Goal: Find specific page/section: Find specific page/section

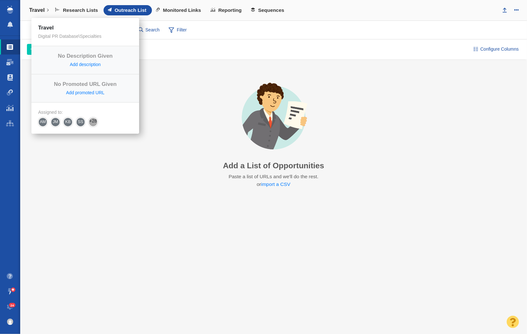
click at [39, 11] on h4 "Travel" at bounding box center [37, 10] width 16 height 6
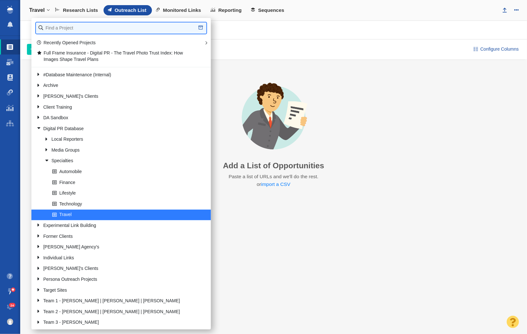
click at [78, 29] on input "text" at bounding box center [121, 27] width 170 height 11
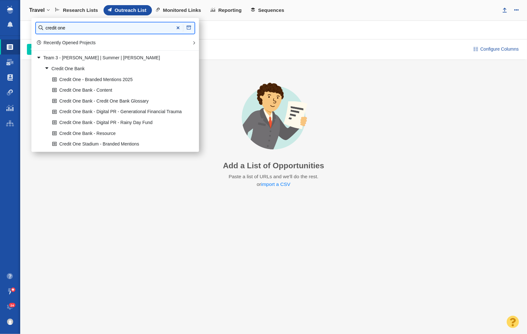
click at [58, 27] on input "credit one" at bounding box center [115, 27] width 159 height 11
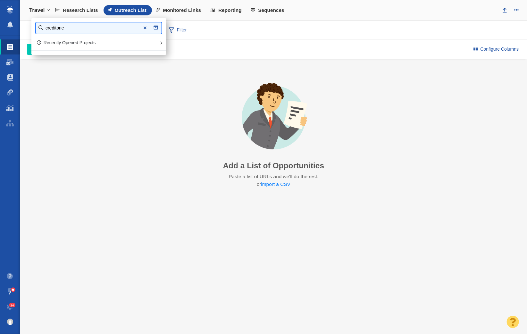
click at [72, 27] on input "creditone" at bounding box center [99, 27] width 126 height 11
type input "credit one"
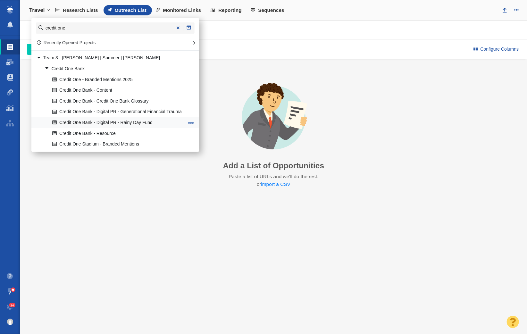
click at [145, 118] on link "Credit One Bank - Digital PR - Rainy Day Fund" at bounding box center [118, 123] width 135 height 10
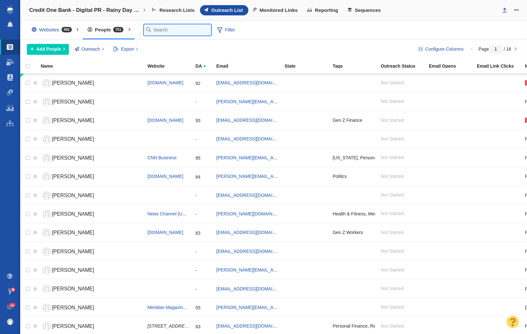
click at [158, 34] on input "text" at bounding box center [177, 29] width 67 height 11
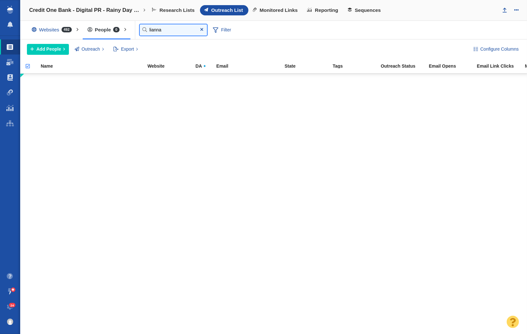
click at [167, 29] on input "lianna" at bounding box center [173, 29] width 67 height 11
type input "palm"
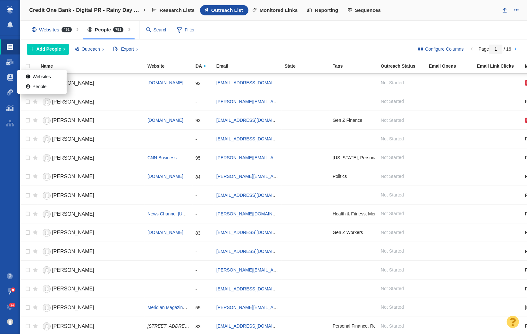
click at [17, 77] on ul "Websites People" at bounding box center [41, 82] width 49 height 24
click at [39, 88] on link "People" at bounding box center [41, 87] width 49 height 10
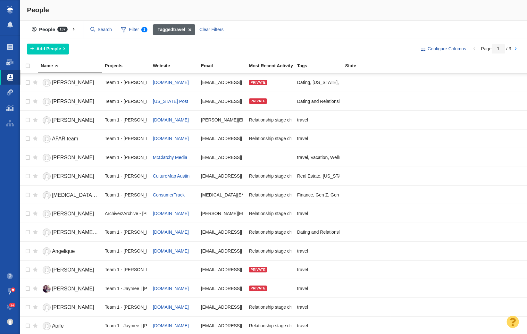
click at [190, 30] on span at bounding box center [190, 29] width 10 height 11
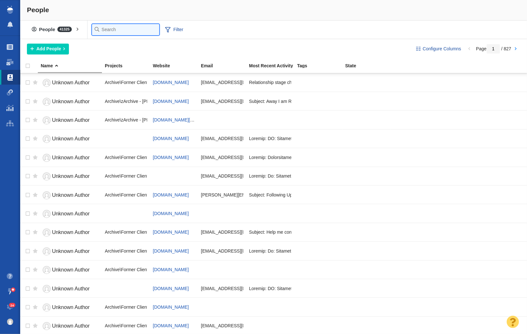
click at [114, 33] on input "text" at bounding box center [125, 29] width 67 height 11
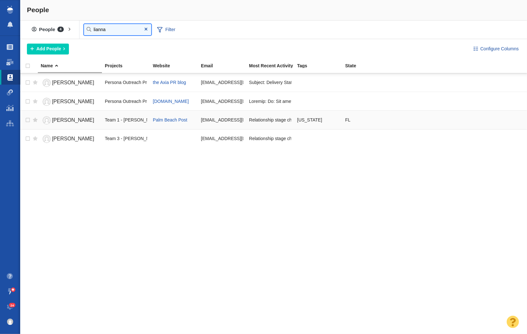
type input "lianna"
click at [77, 119] on span "Lianna Norman" at bounding box center [73, 119] width 42 height 5
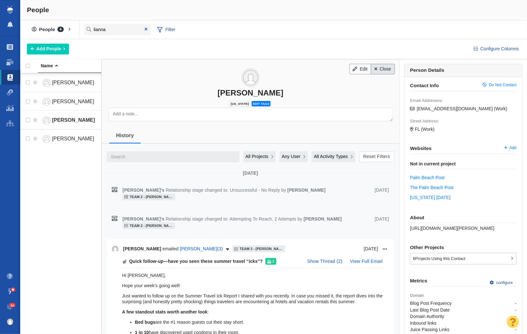
click at [388, 71] on link "Close" at bounding box center [383, 69] width 24 height 11
